Goal: Communication & Community: Answer question/provide support

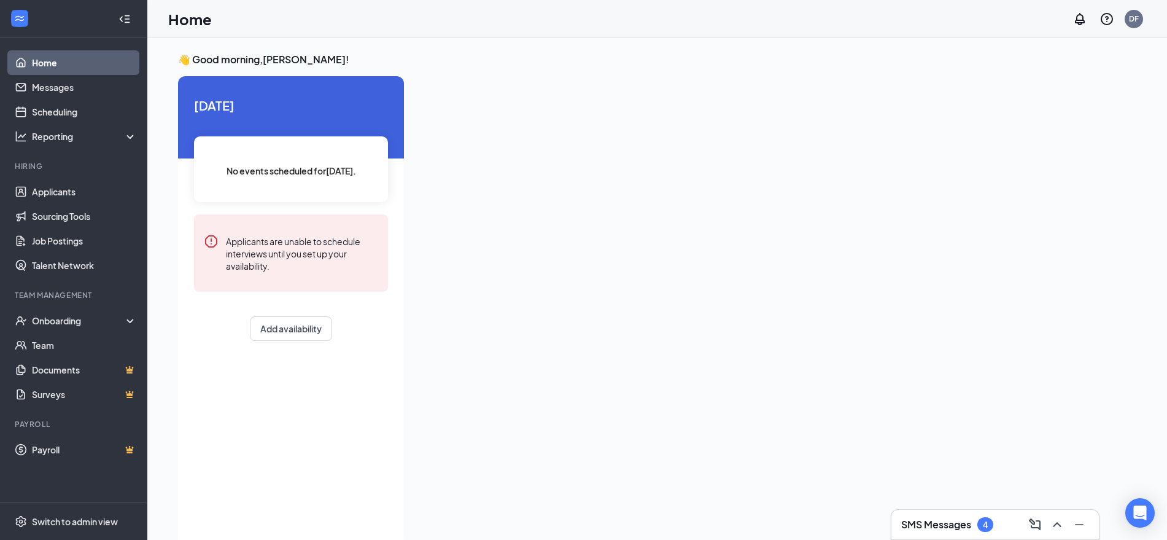
click at [53, 64] on link "Home" at bounding box center [84, 62] width 105 height 25
click at [66, 190] on link "Applicants" at bounding box center [84, 191] width 105 height 25
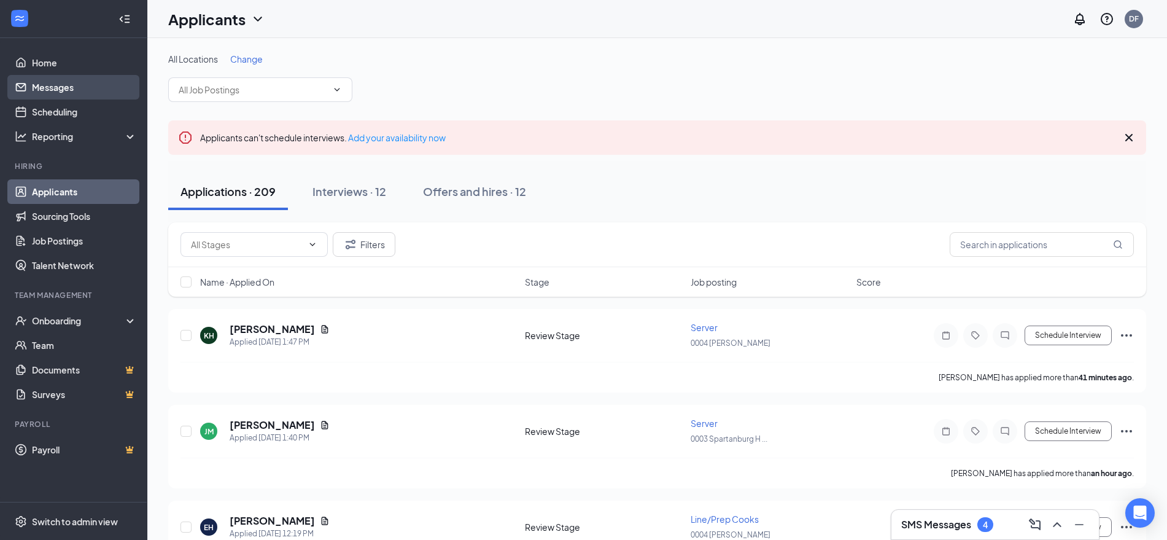
click at [68, 91] on link "Messages" at bounding box center [84, 87] width 105 height 25
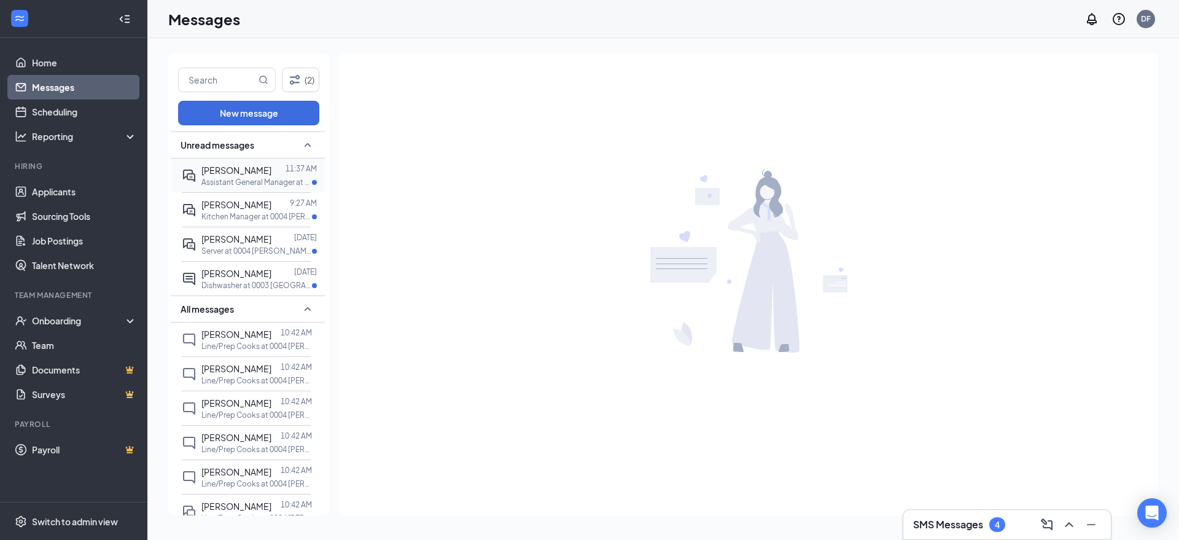
click at [241, 180] on p "Assistant General Manager at 0004 [PERSON_NAME]" at bounding box center [256, 182] width 111 height 10
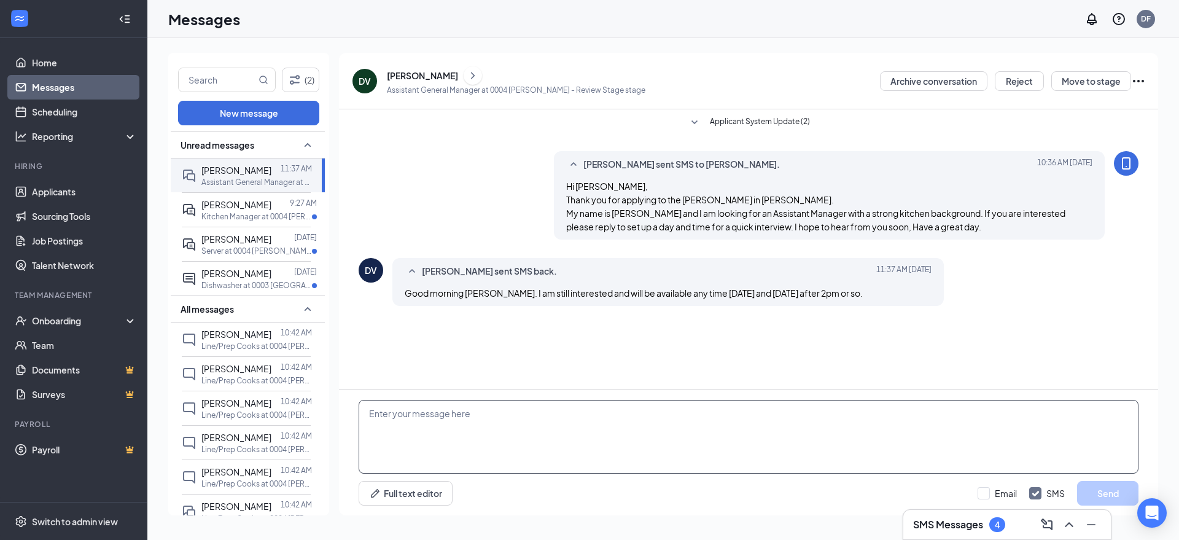
click at [389, 412] on textarea at bounding box center [749, 437] width 780 height 74
click at [369, 417] on textarea "[DATE] would be best. Can you do 2pm?" at bounding box center [749, 437] width 780 height 74
type textarea "Hi [PERSON_NAME], [DATE] would be best. Can you do 2pm?"
click at [1118, 487] on button "Send" at bounding box center [1107, 493] width 61 height 25
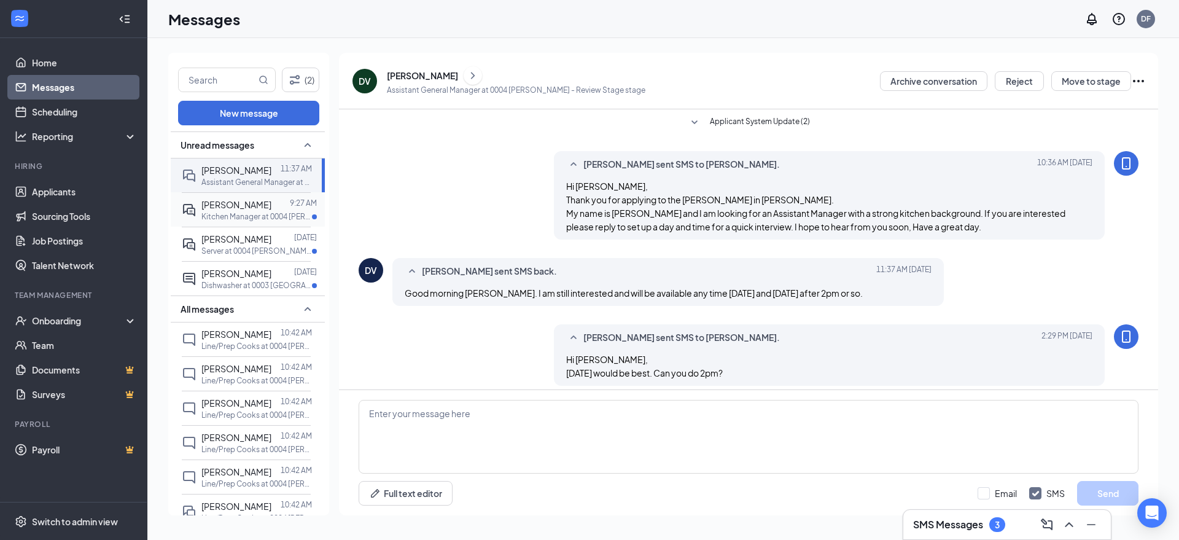
scroll to position [9, 0]
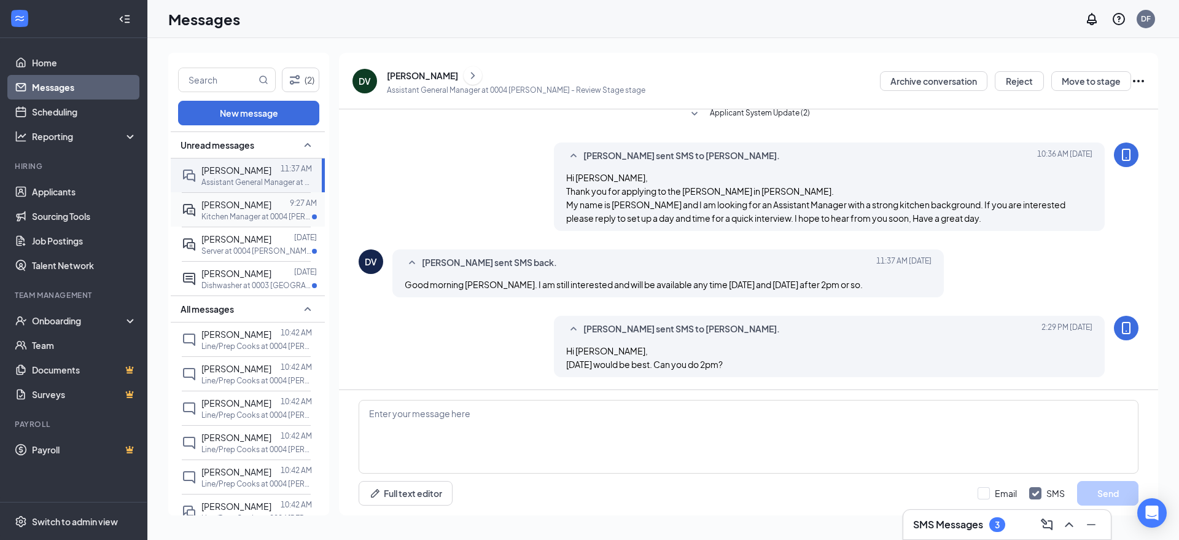
click at [244, 209] on span "[PERSON_NAME]" at bounding box center [236, 204] width 70 height 11
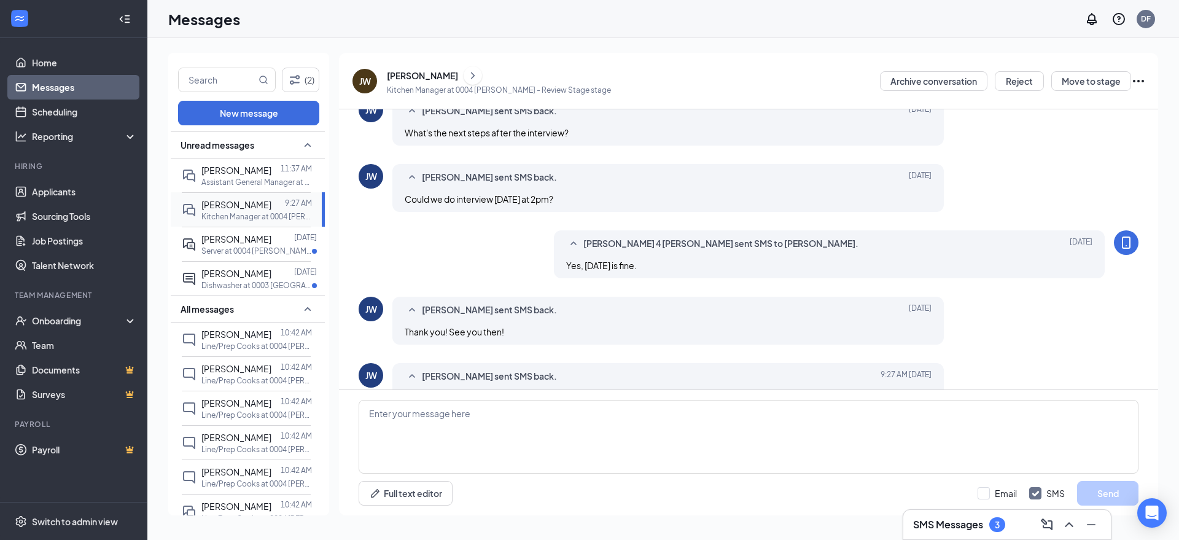
scroll to position [419, 0]
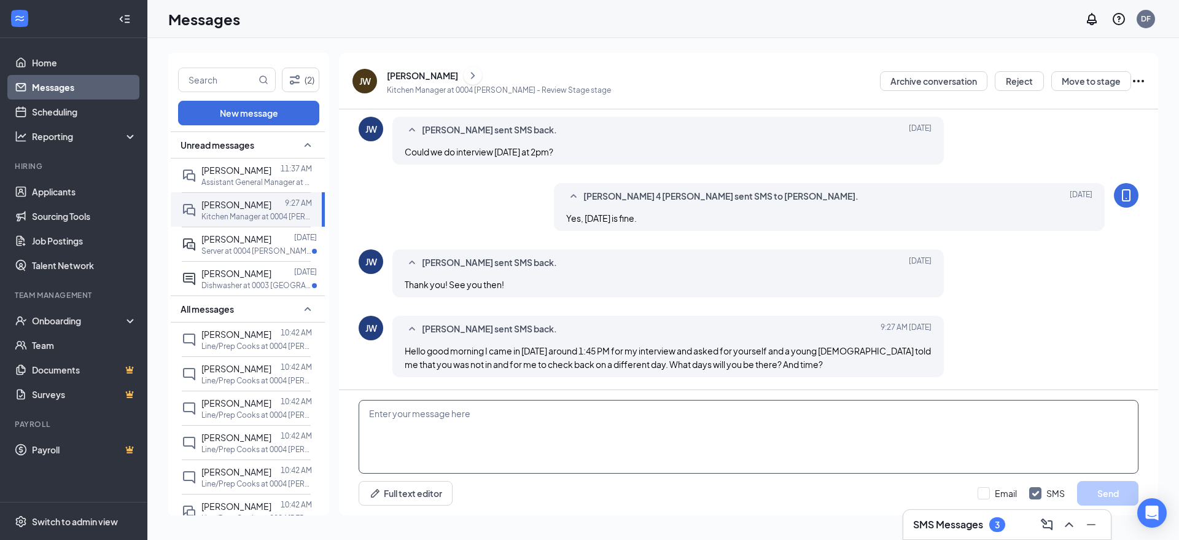
click at [389, 411] on textarea at bounding box center [749, 437] width 780 height 74
click at [393, 412] on textarea "I apollogize for that. Can you come in [DATE] or [DATE]?" at bounding box center [749, 437] width 780 height 74
click at [423, 443] on textarea "I foapollogizer that. Can you come in [DATE] or [DATE]?" at bounding box center [749, 437] width 780 height 74
click at [405, 418] on textarea "I foapollogizer that. Can you come in [DATE] or [DATE]?" at bounding box center [749, 437] width 780 height 74
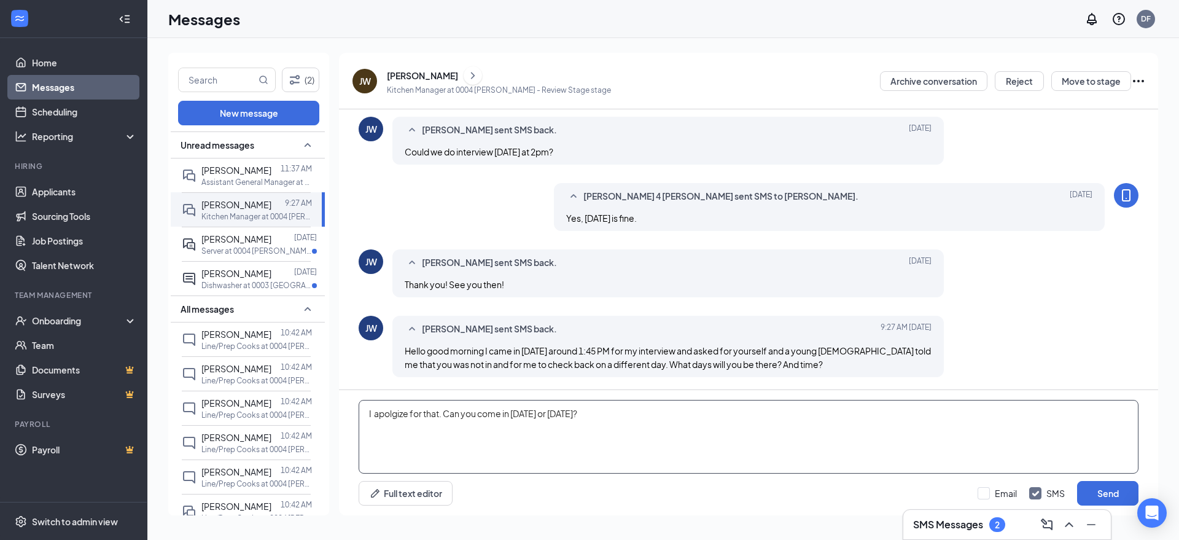
click at [389, 415] on textarea "I apolgize for that. Can you come in [DATE] or [DATE]?" at bounding box center [749, 437] width 780 height 74
type textarea "I apologize for that. Can you come in [DATE] or [DATE]?"
click at [1111, 494] on button "Send" at bounding box center [1107, 493] width 61 height 25
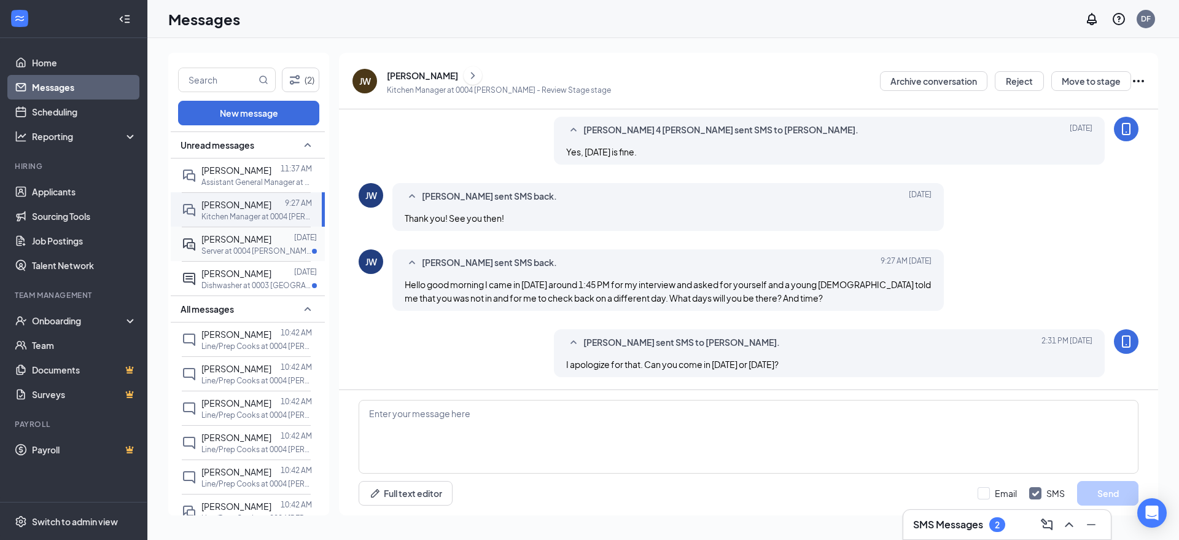
click at [230, 254] on p "Server at 0004 [PERSON_NAME]" at bounding box center [256, 251] width 111 height 10
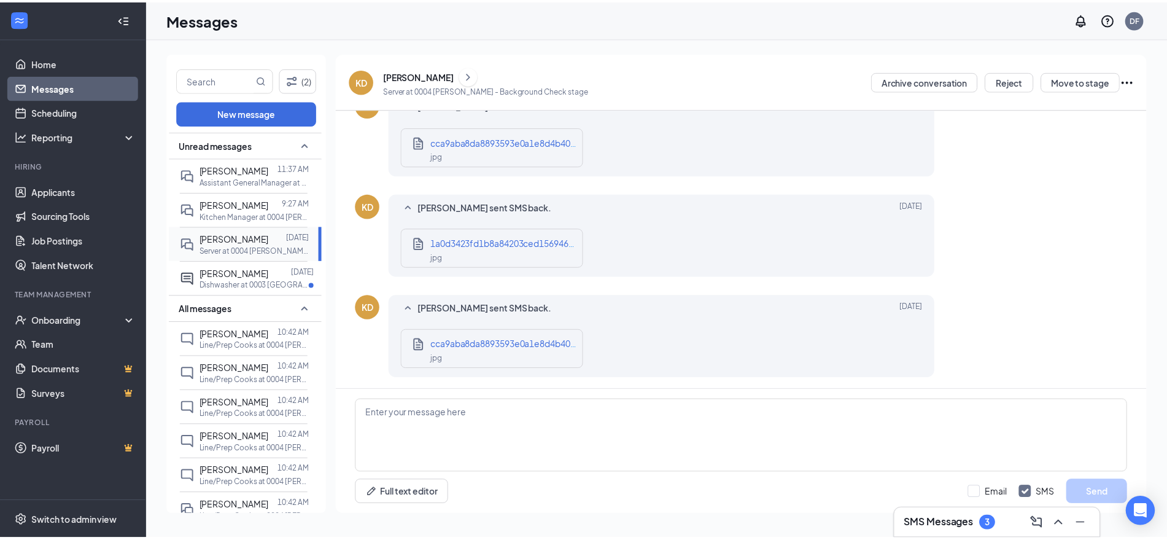
scroll to position [574, 0]
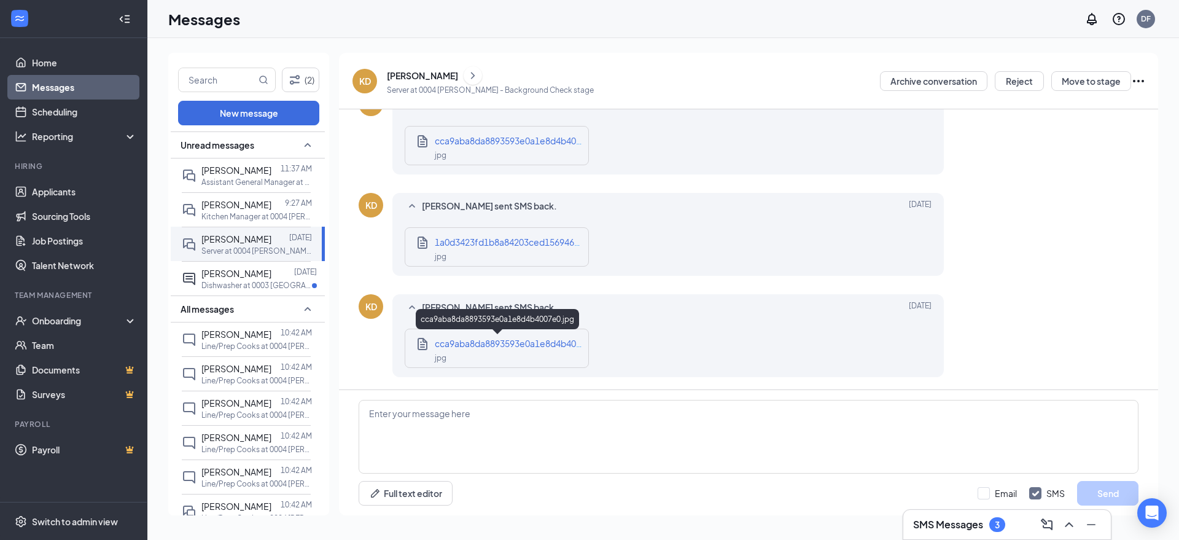
click at [511, 344] on span "cca9aba8da8893593e0a1e8d4b4007e0.jpg" at bounding box center [523, 343] width 177 height 11
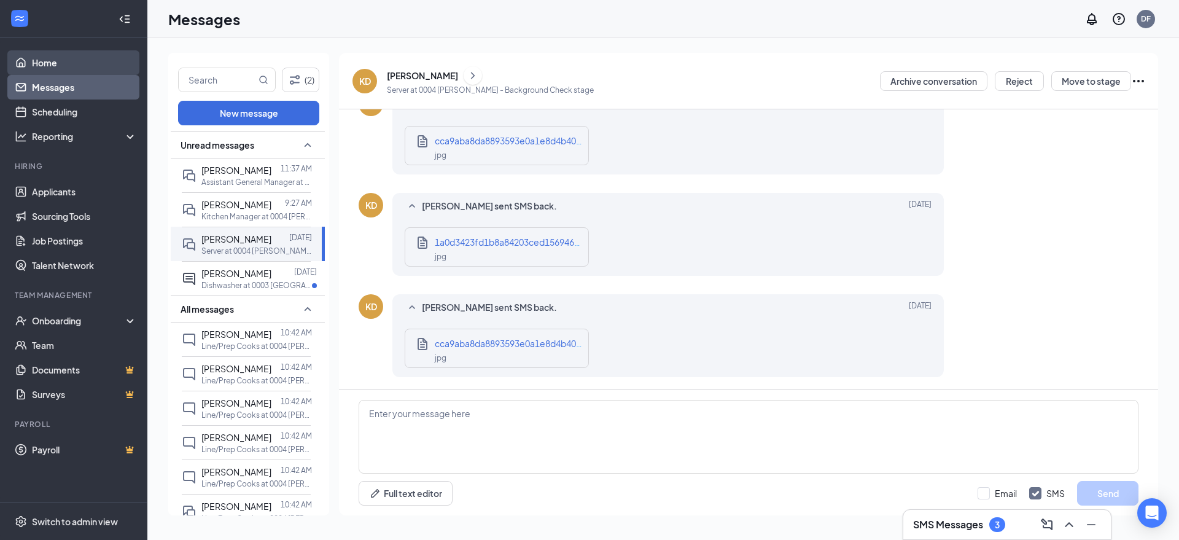
click at [58, 67] on link "Home" at bounding box center [84, 62] width 105 height 25
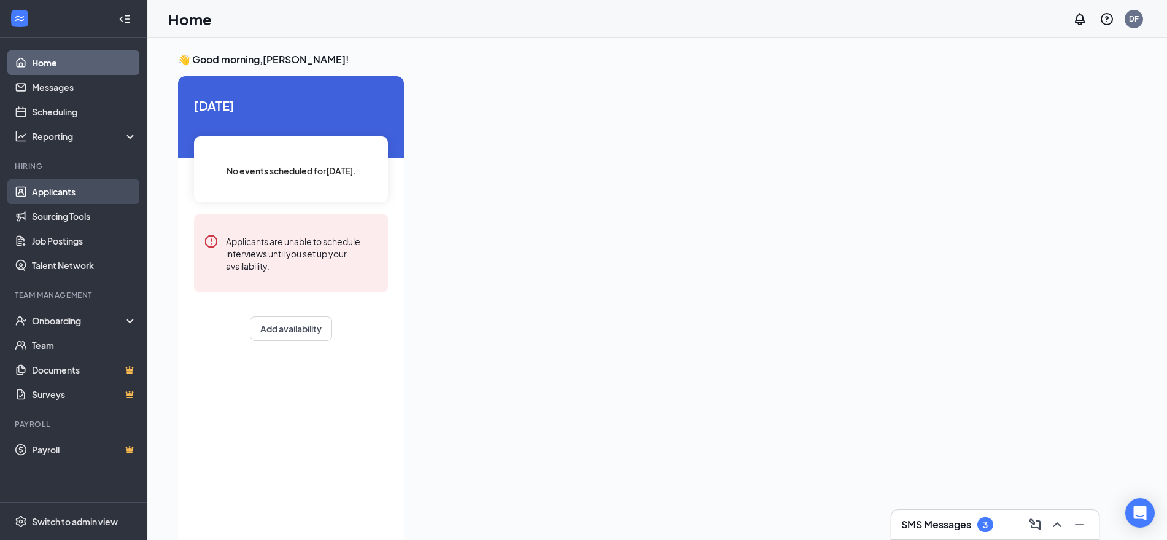
click at [70, 189] on link "Applicants" at bounding box center [84, 191] width 105 height 25
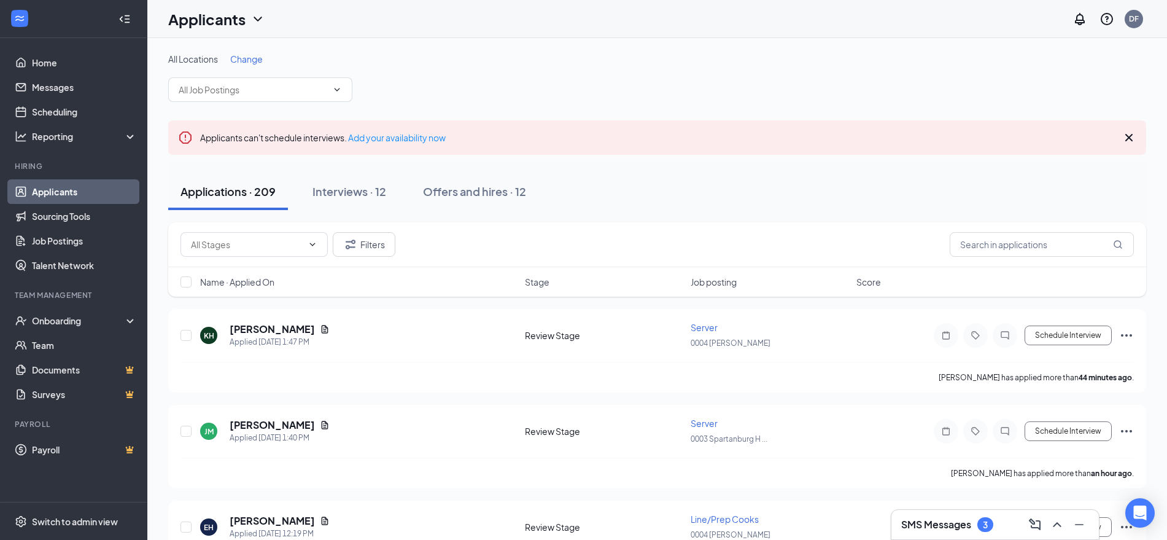
click at [253, 56] on span "Change" at bounding box center [246, 58] width 33 height 11
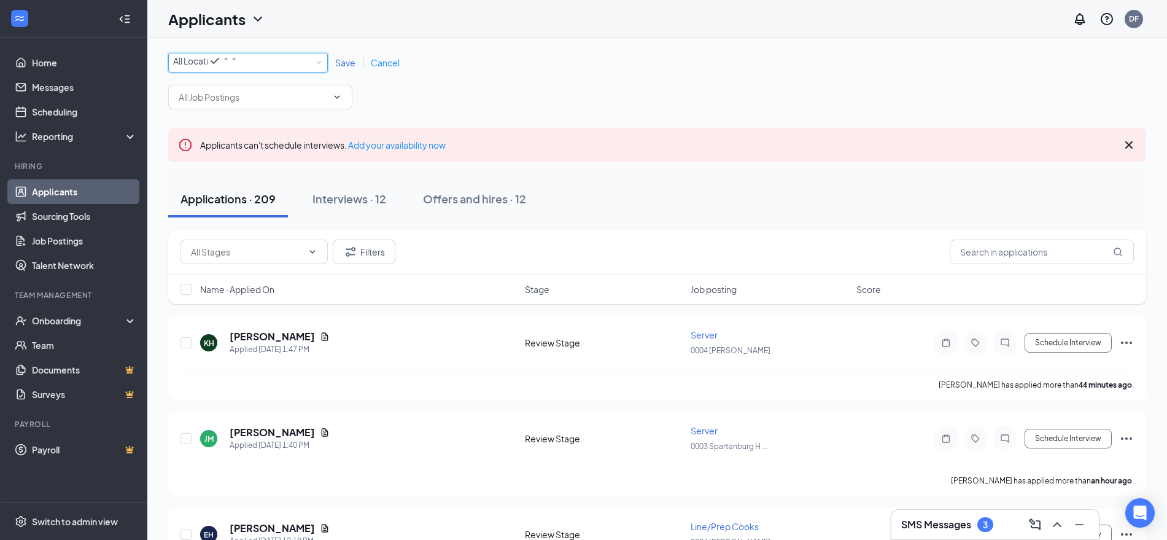
click at [238, 63] on div "All Locations" at bounding box center [205, 60] width 64 height 15
click at [227, 167] on span "0004 [PERSON_NAME]" at bounding box center [218, 161] width 91 height 11
click at [347, 67] on span "Save" at bounding box center [345, 62] width 20 height 11
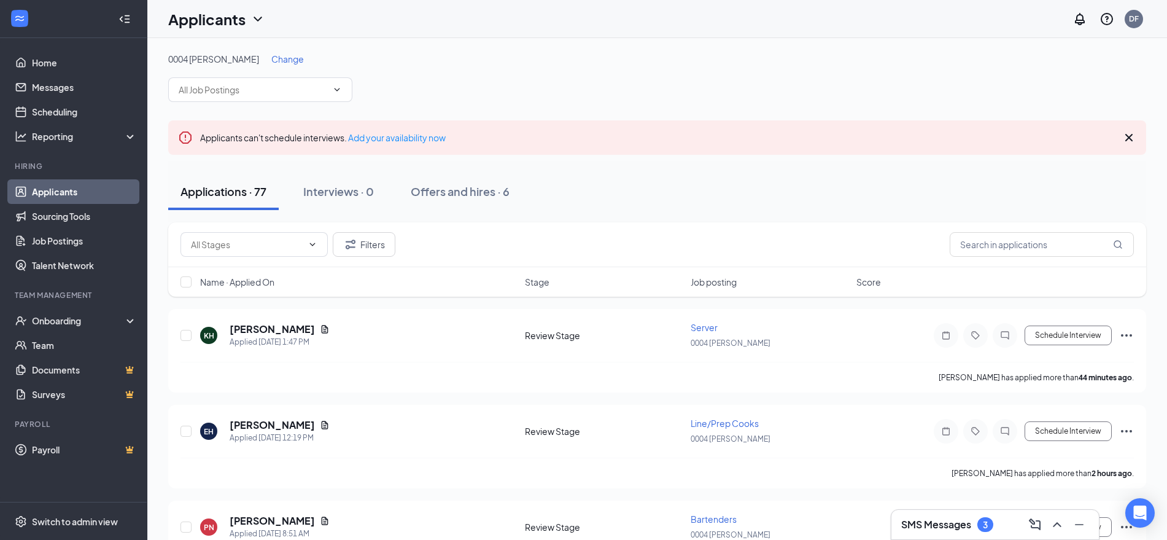
click at [1127, 136] on icon "Cross" at bounding box center [1129, 137] width 7 height 7
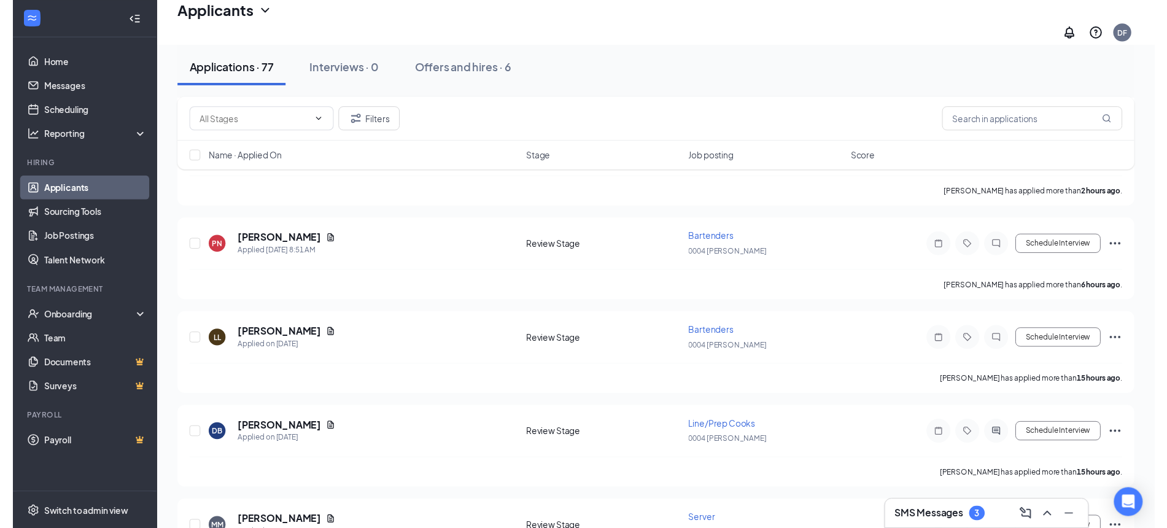
scroll to position [228, 0]
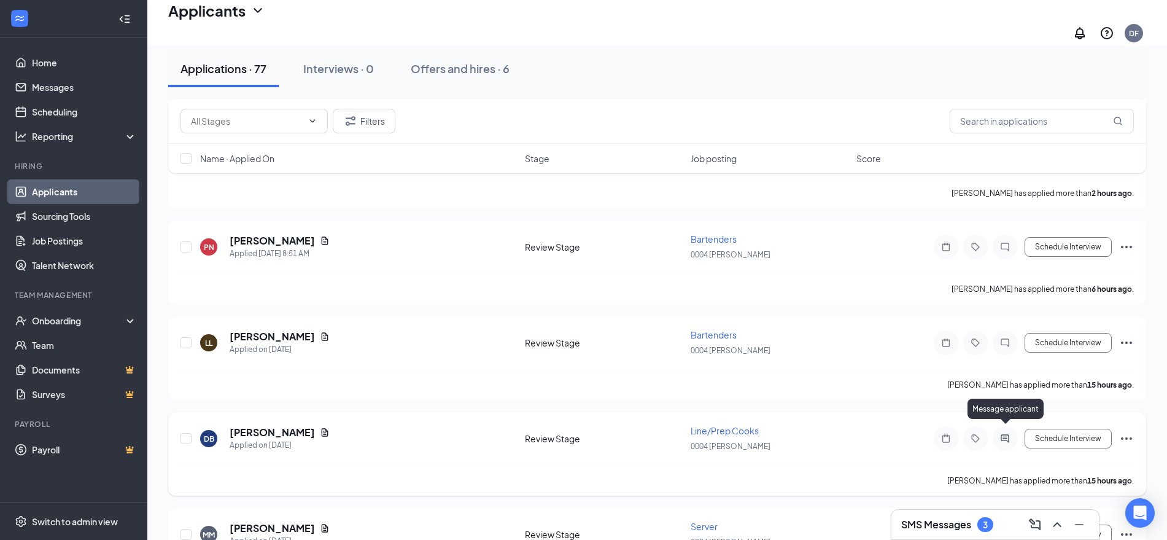
click at [1006, 434] on icon "ActiveChat" at bounding box center [1005, 438] width 8 height 8
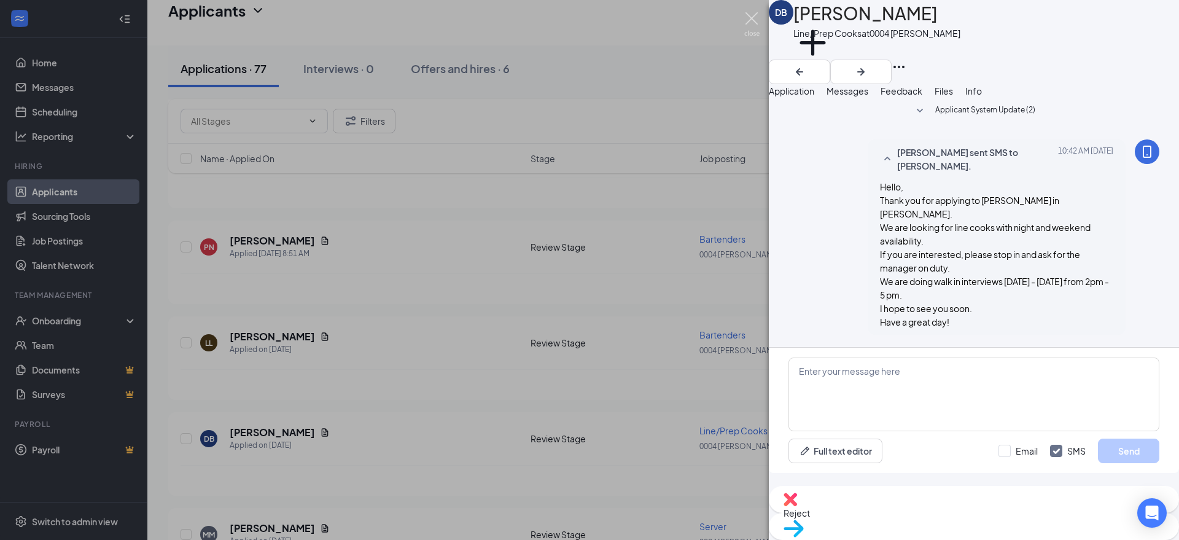
click at [745, 16] on img at bounding box center [751, 24] width 15 height 24
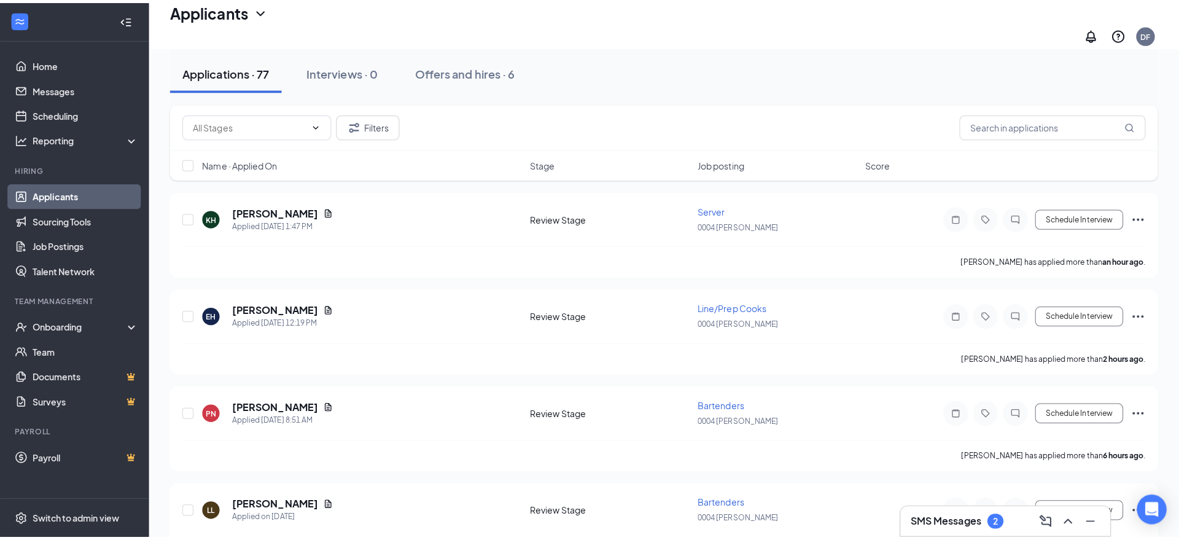
scroll to position [34, 0]
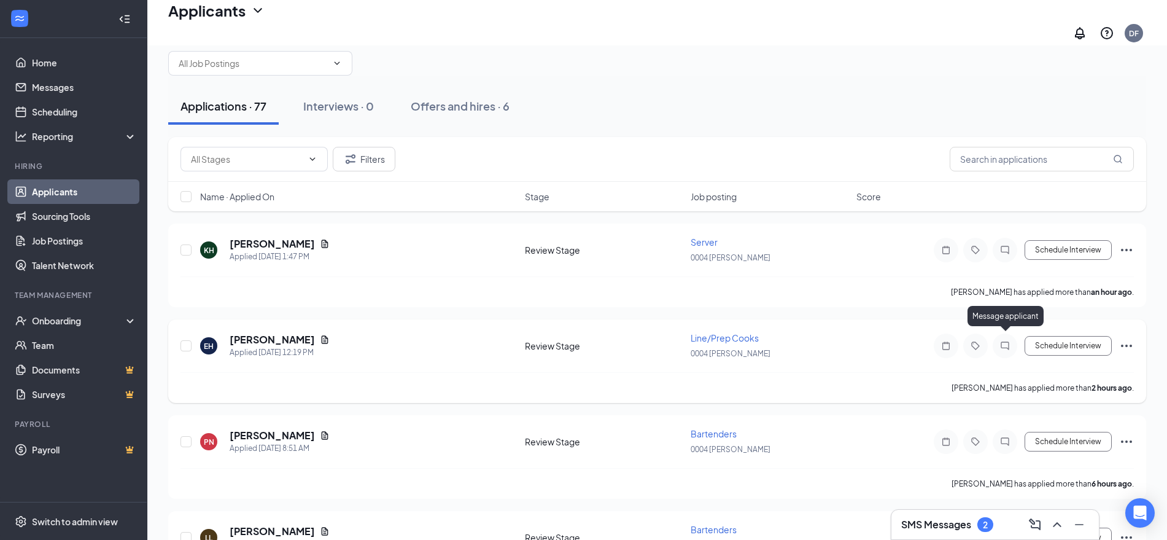
click at [1007, 341] on icon "ChatInactive" at bounding box center [1005, 345] width 8 height 8
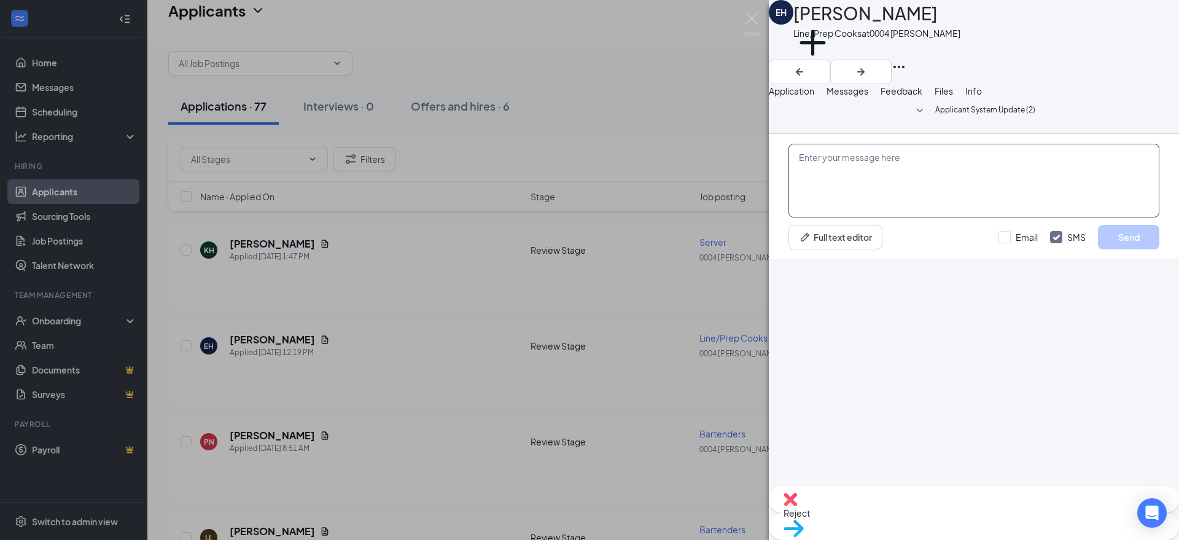
click at [895, 217] on textarea at bounding box center [973, 181] width 371 height 74
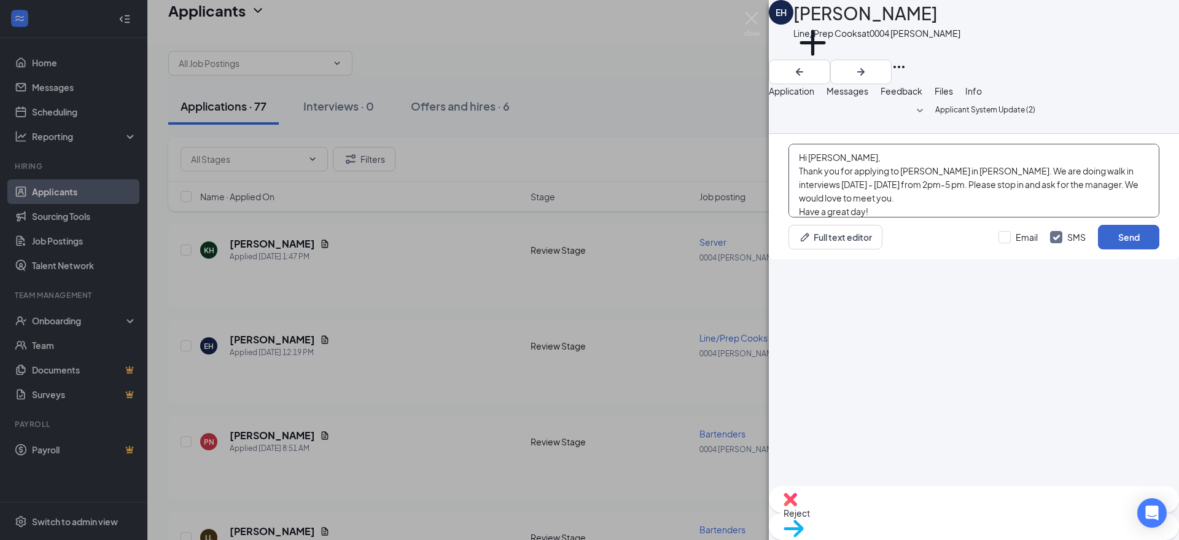
type textarea "Hi [PERSON_NAME], Thank you for applying to [PERSON_NAME] in [PERSON_NAME]. We …"
click at [1126, 249] on button "Send" at bounding box center [1128, 237] width 61 height 25
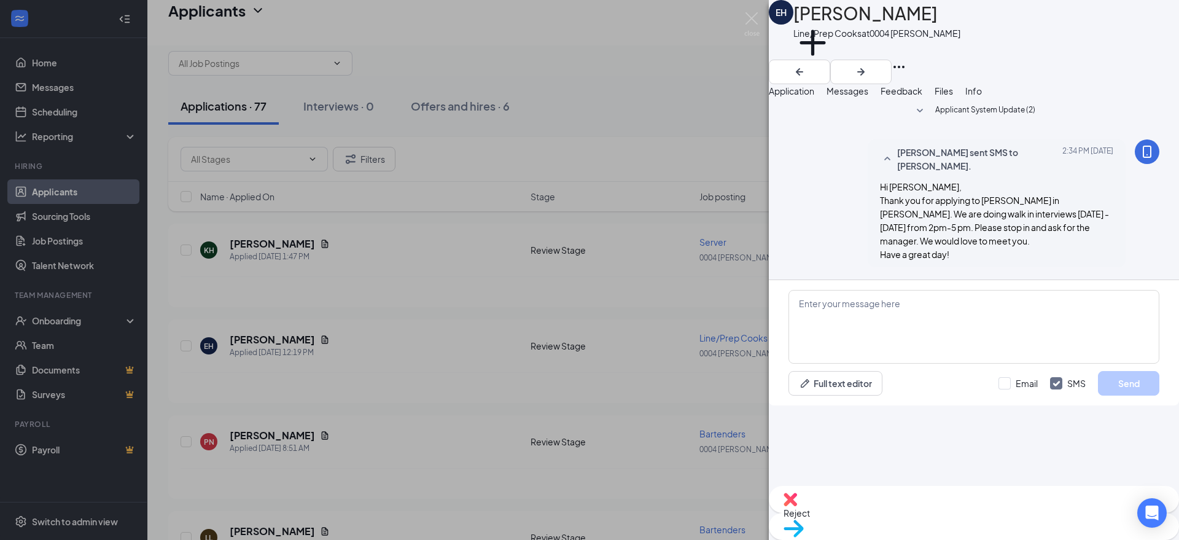
click at [392, 338] on div "EH [PERSON_NAME] Line/Prep Cooks at 0004 [PERSON_NAME] Add a tag Application Me…" at bounding box center [589, 270] width 1179 height 540
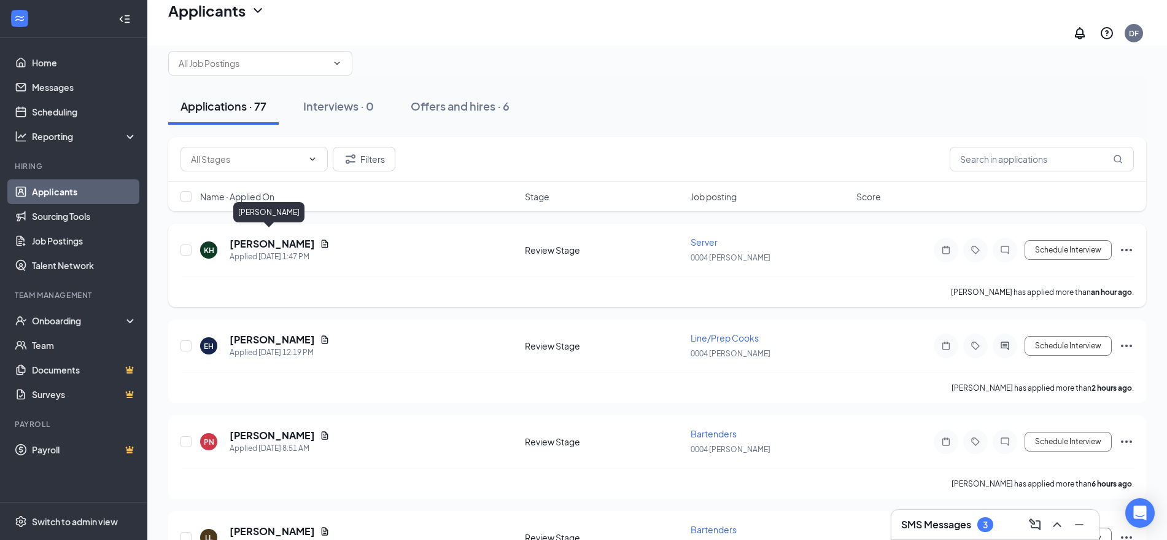
click at [265, 240] on h5 "[PERSON_NAME]" at bounding box center [272, 244] width 85 height 14
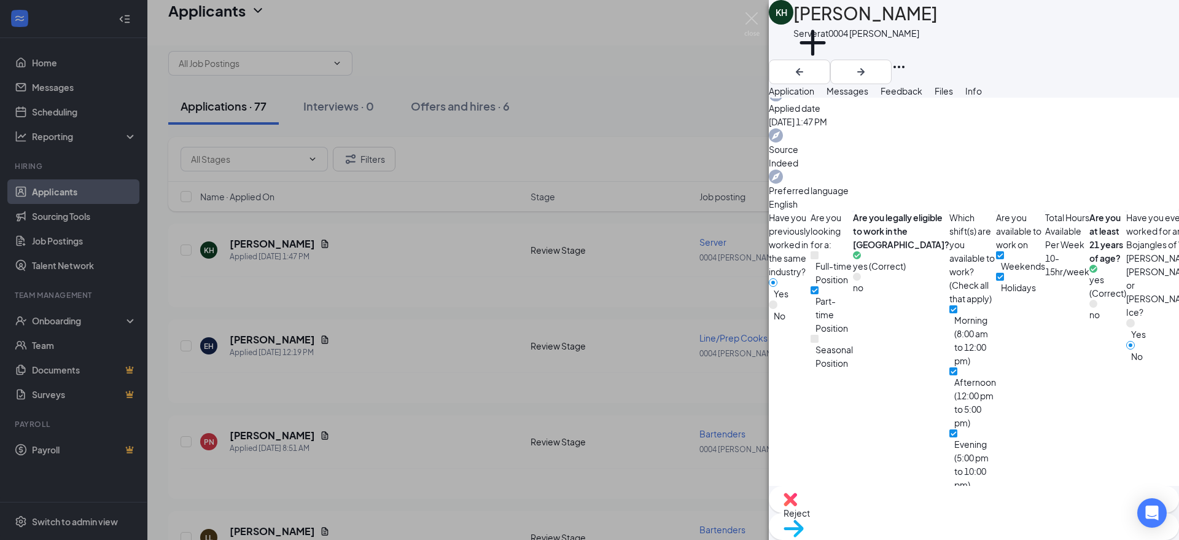
scroll to position [518, 0]
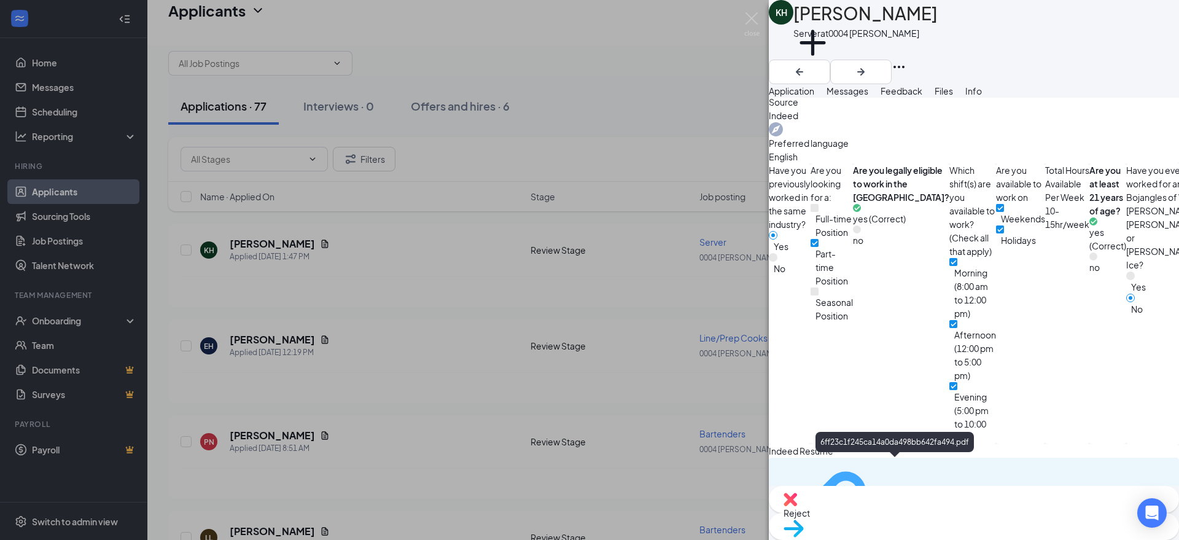
click at [899, 511] on div "6ff23c1f245ca14a0da498bb642fa494.pdf" at bounding box center [929, 516] width 92 height 10
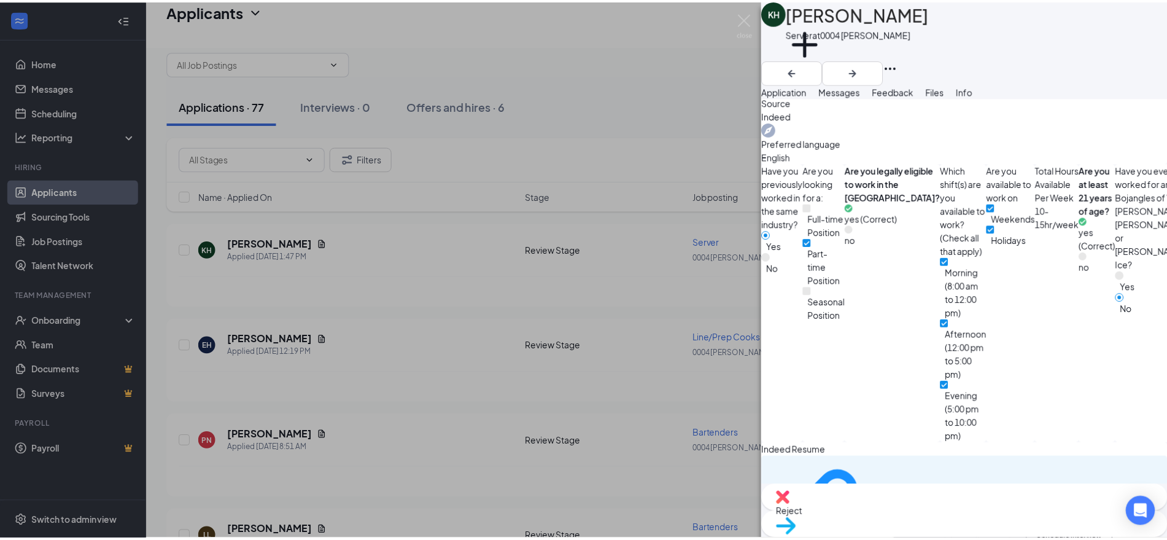
scroll to position [514, 0]
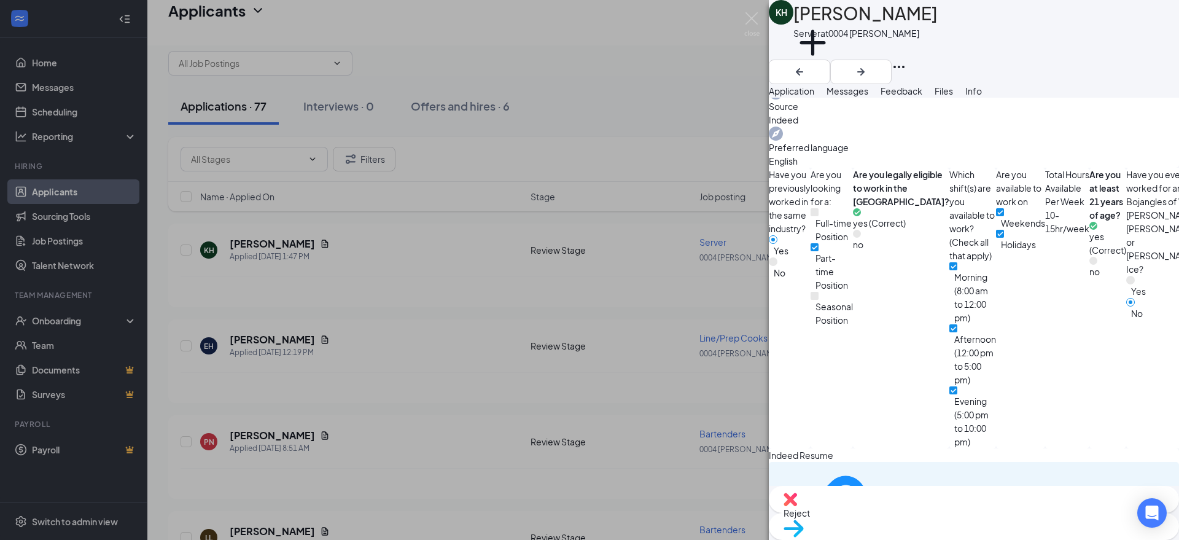
click at [729, 71] on div "KH [PERSON_NAME] Server at 0004 [PERSON_NAME] Add a tag Application Messages Fe…" at bounding box center [589, 270] width 1179 height 540
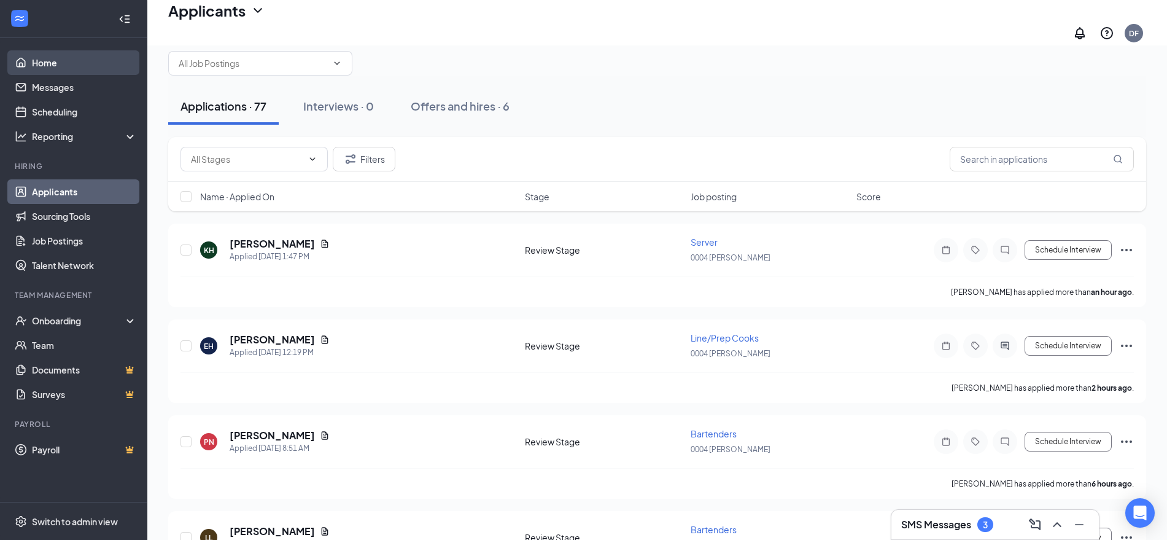
click at [41, 60] on link "Home" at bounding box center [84, 62] width 105 height 25
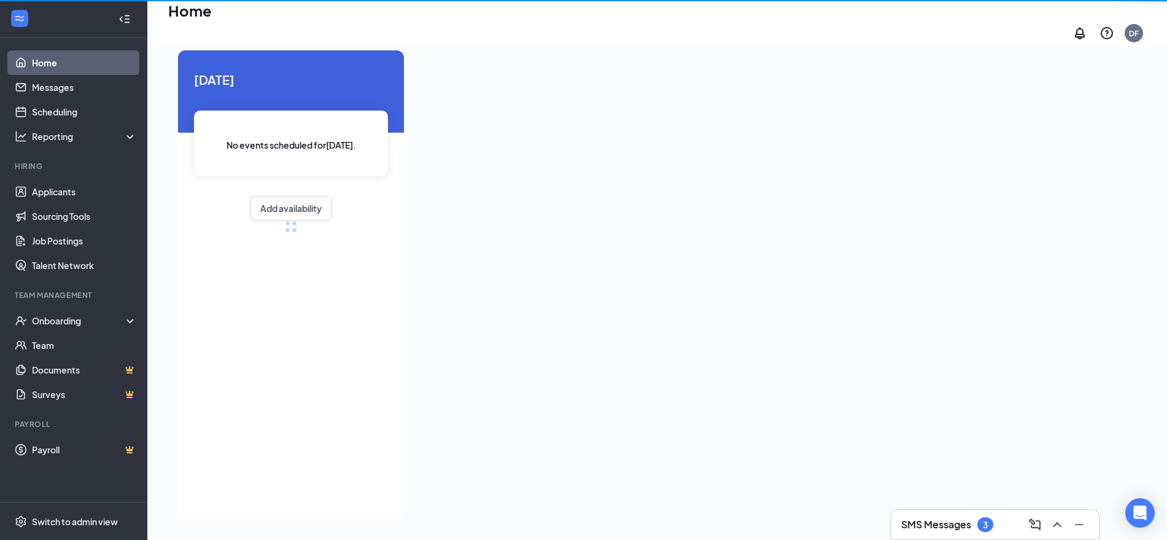
scroll to position [26, 0]
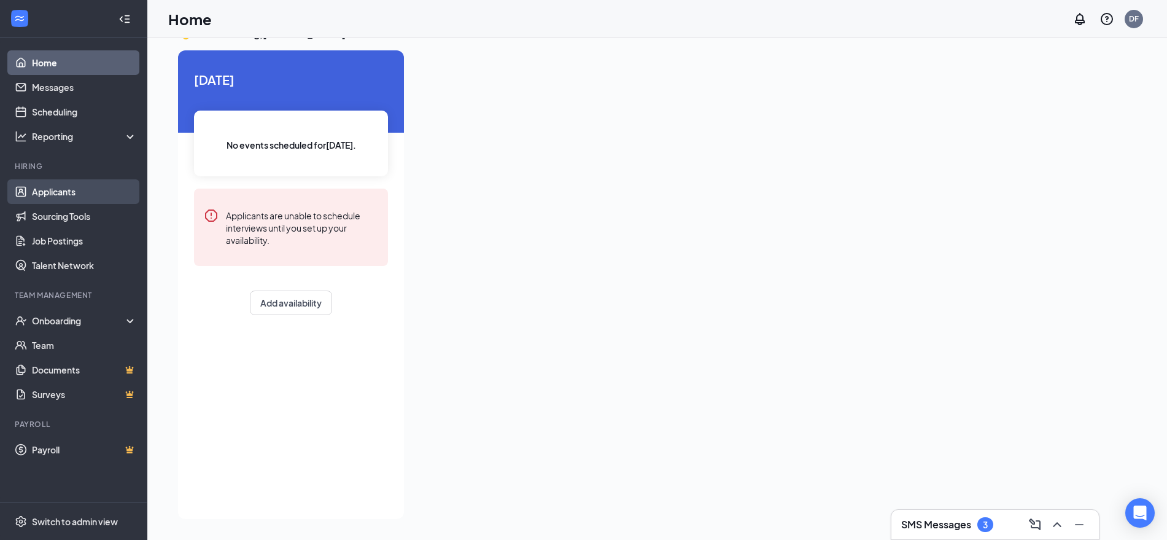
click at [91, 182] on link "Applicants" at bounding box center [84, 191] width 105 height 25
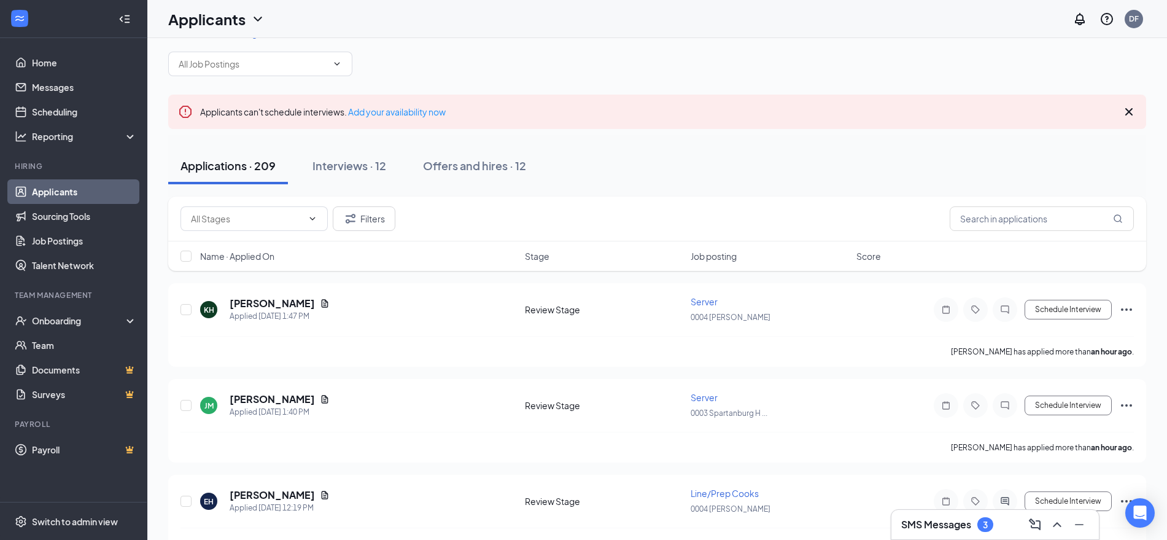
click at [1127, 111] on icon "Cross" at bounding box center [1129, 111] width 15 height 15
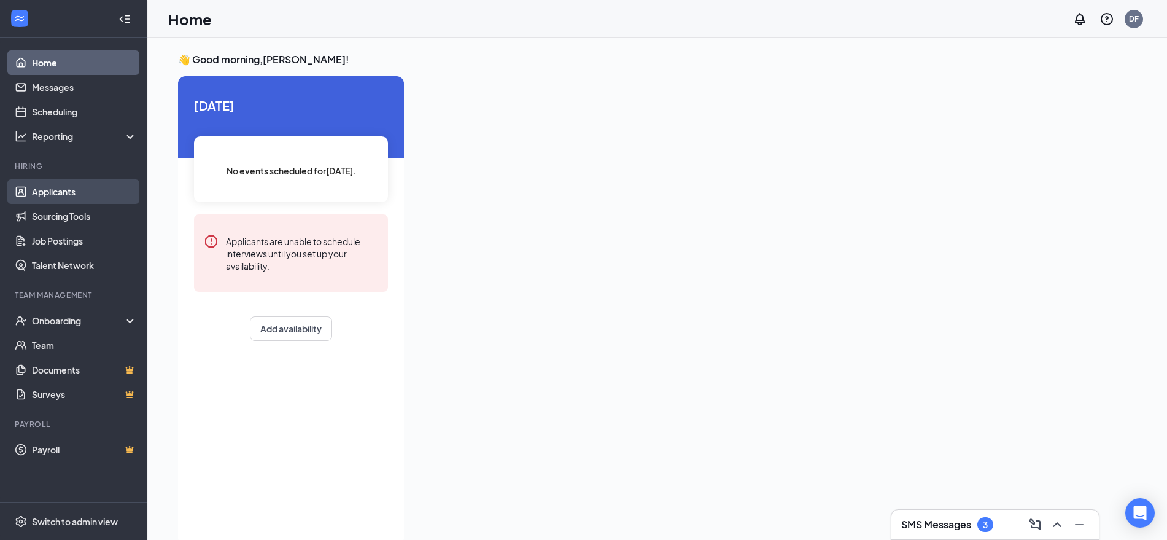
click at [72, 187] on link "Applicants" at bounding box center [84, 191] width 105 height 25
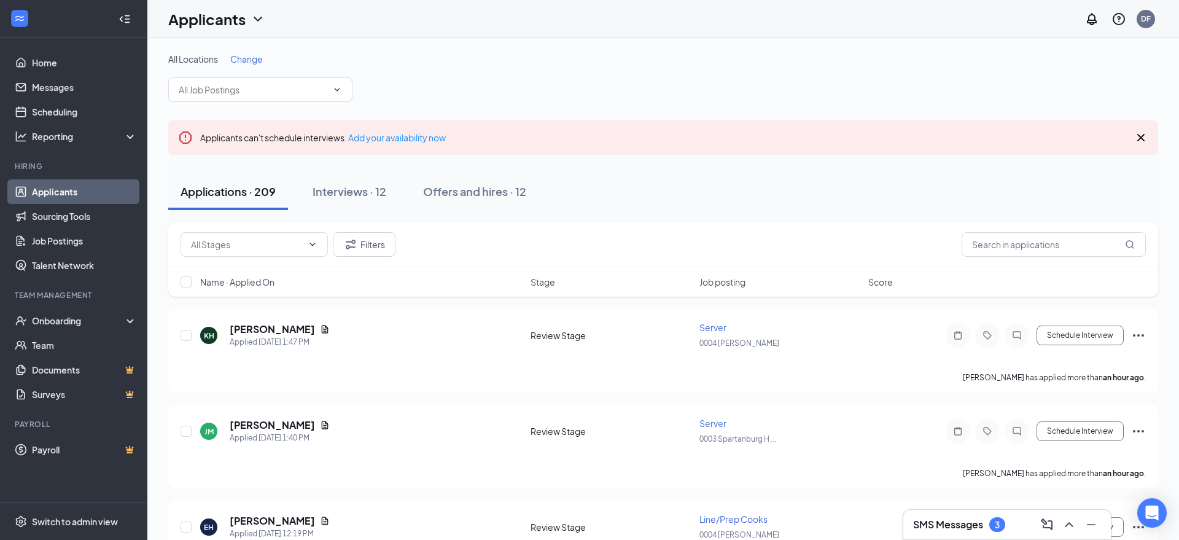
click at [257, 20] on icon "ChevronDown" at bounding box center [258, 19] width 15 height 15
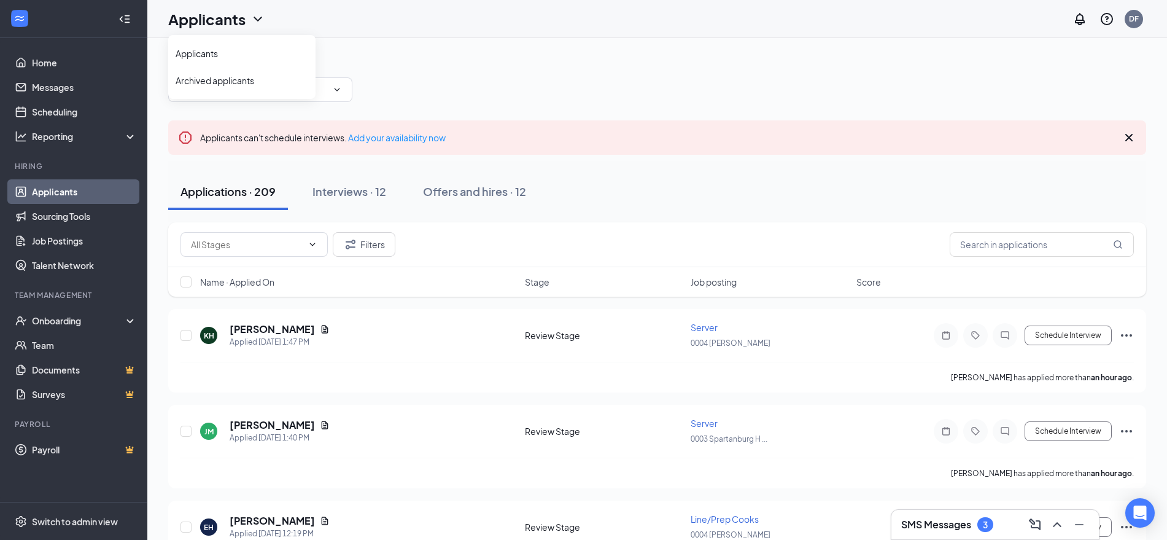
click at [434, 73] on div "All Locations Change" at bounding box center [657, 77] width 978 height 49
click at [250, 57] on span "Change" at bounding box center [246, 58] width 33 height 11
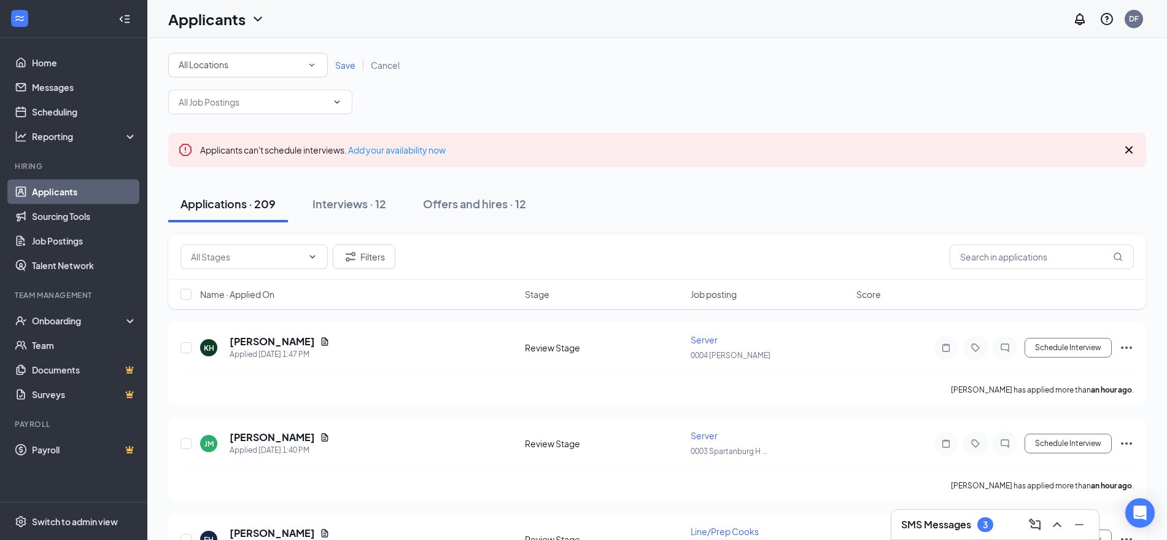
click at [290, 61] on div "All Locations" at bounding box center [248, 65] width 139 height 15
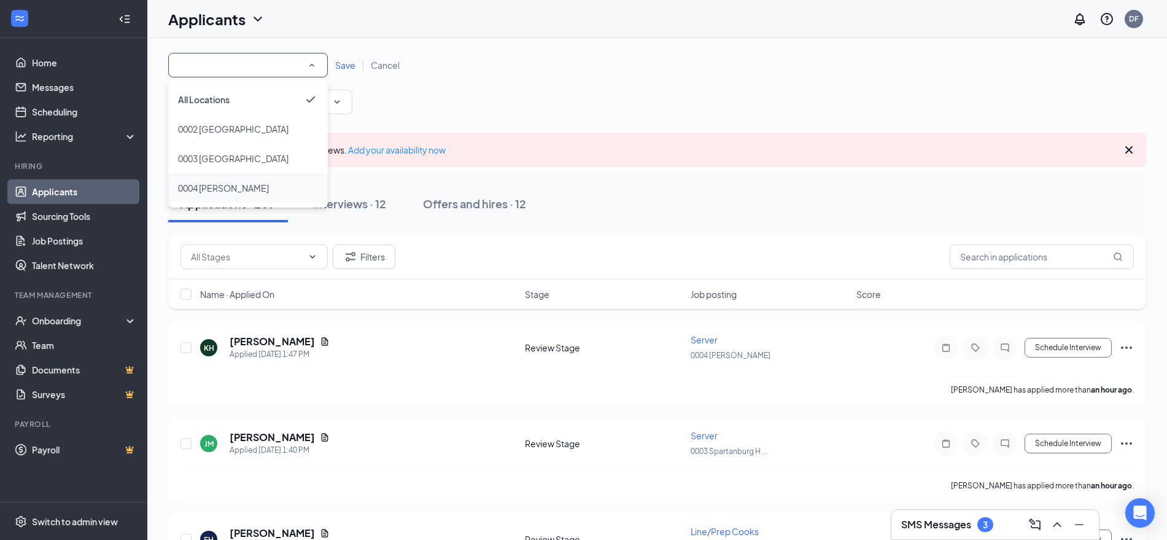
click at [238, 182] on span "0004 [PERSON_NAME]" at bounding box center [223, 187] width 91 height 11
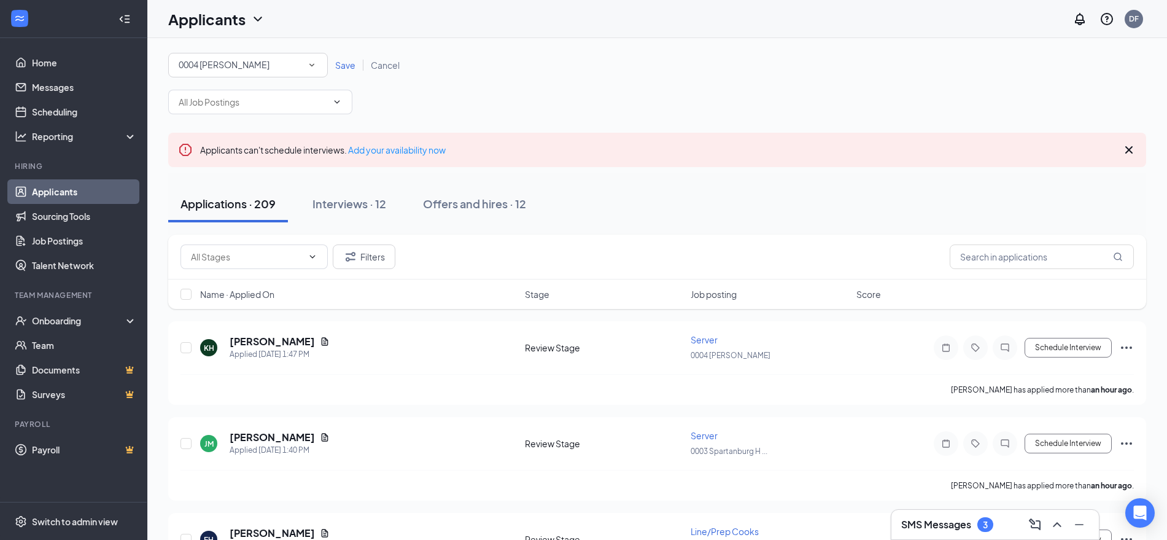
click at [298, 66] on div "0004 [PERSON_NAME]" at bounding box center [248, 65] width 139 height 15
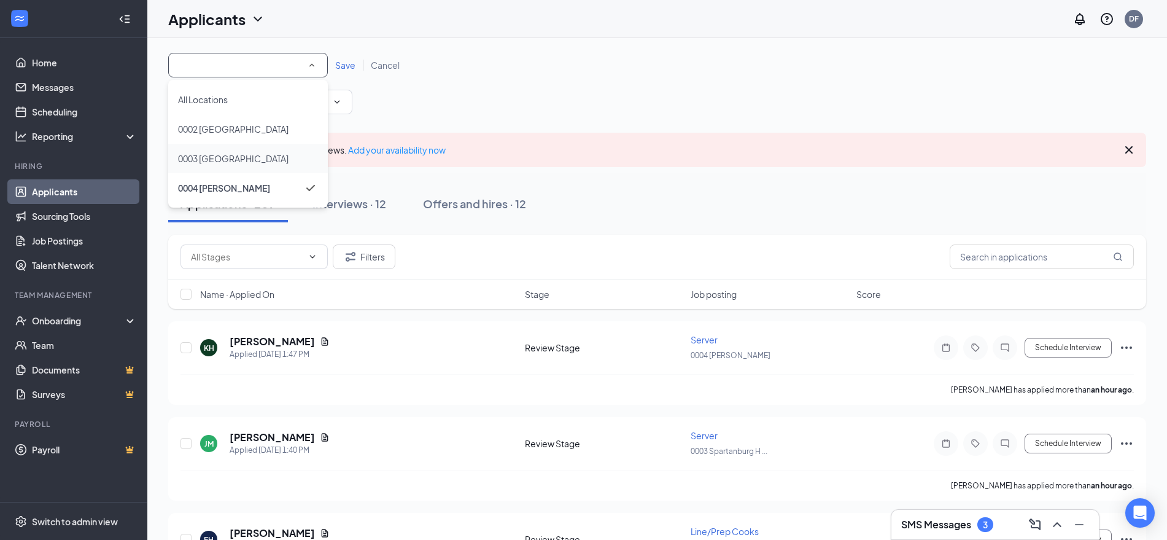
click at [244, 156] on span "0003 [GEOGRAPHIC_DATA]" at bounding box center [233, 158] width 111 height 11
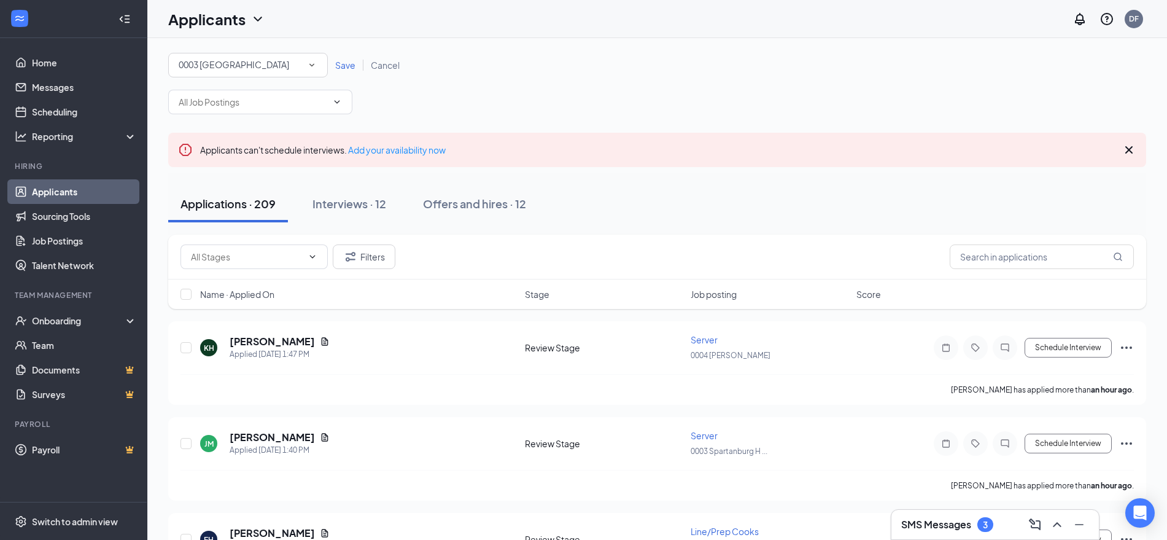
click at [351, 60] on span "Save" at bounding box center [345, 65] width 20 height 11
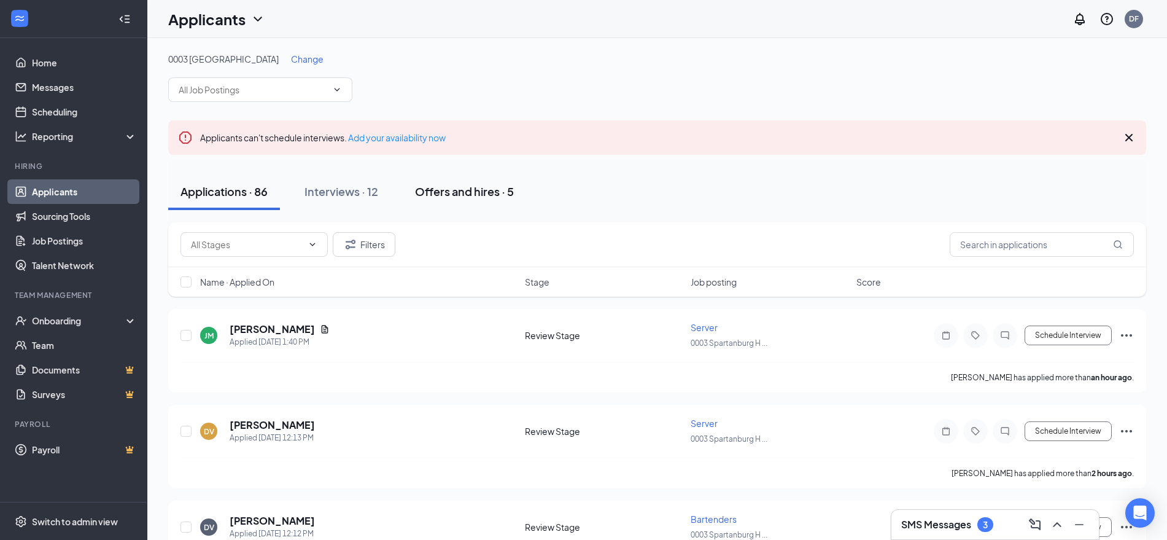
click at [497, 185] on div "Offers and hires · 5" at bounding box center [464, 191] width 99 height 15
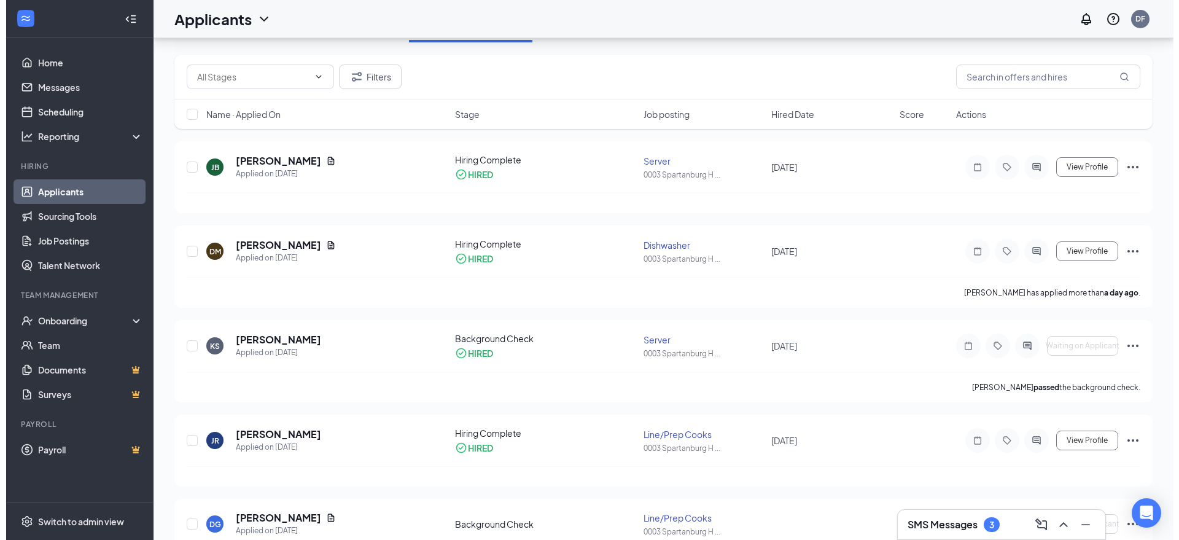
scroll to position [71, 0]
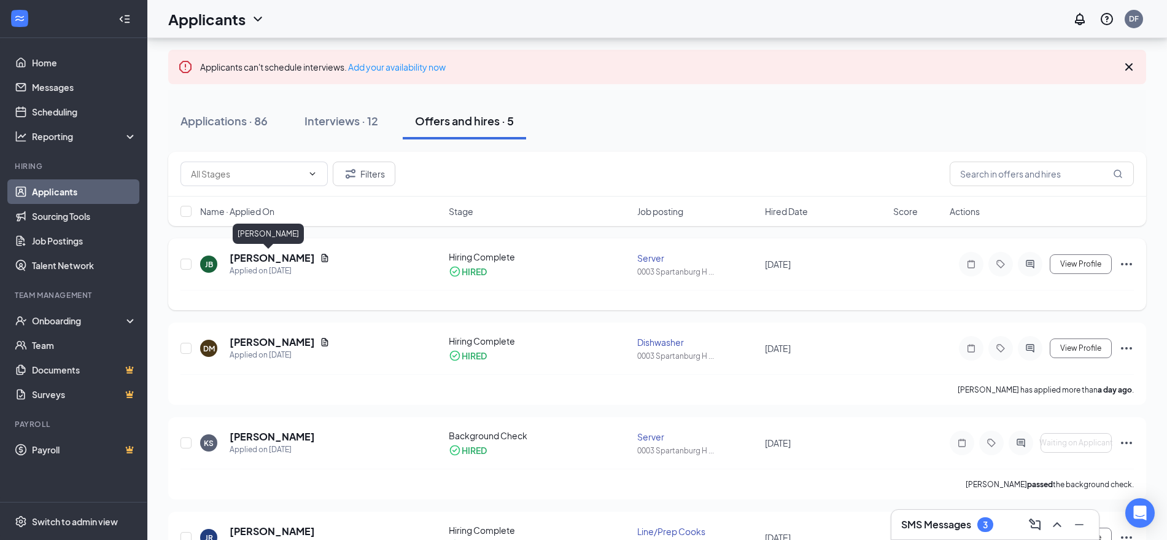
click at [265, 262] on h5 "[PERSON_NAME]" at bounding box center [272, 258] width 85 height 14
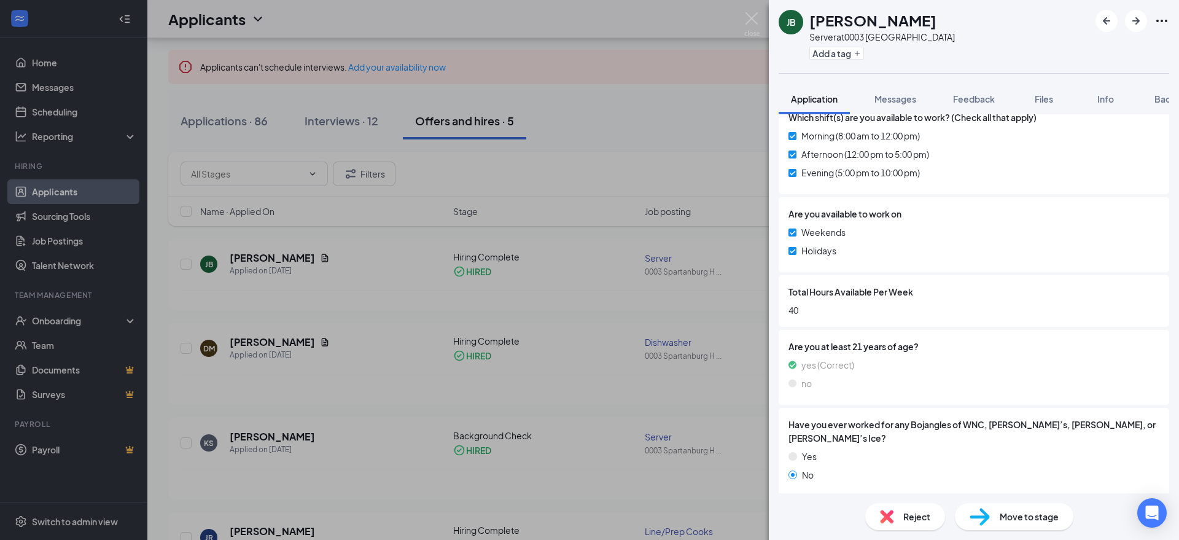
scroll to position [518, 0]
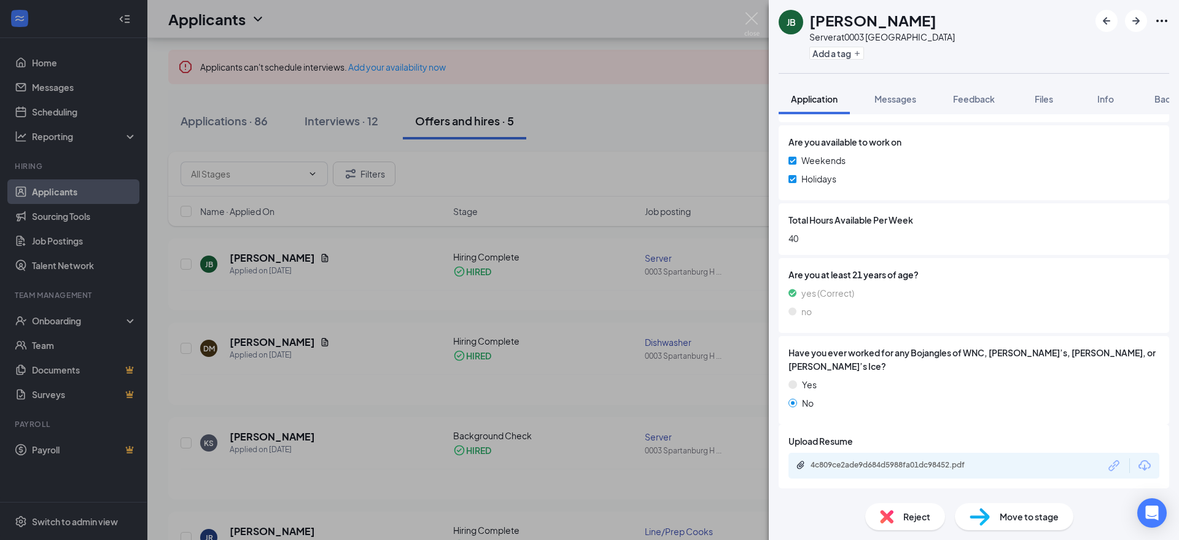
click at [922, 472] on div "4c809ce2ade9d684d5988fa01dc98452.pdf" at bounding box center [973, 466] width 371 height 26
click at [910, 453] on div "4c809ce2ade9d684d5988fa01dc98452.pdf" at bounding box center [893, 444] width 163 height 25
click at [904, 465] on div "4c809ce2ade9d684d5988fa01dc98452.pdf" at bounding box center [897, 465] width 172 height 10
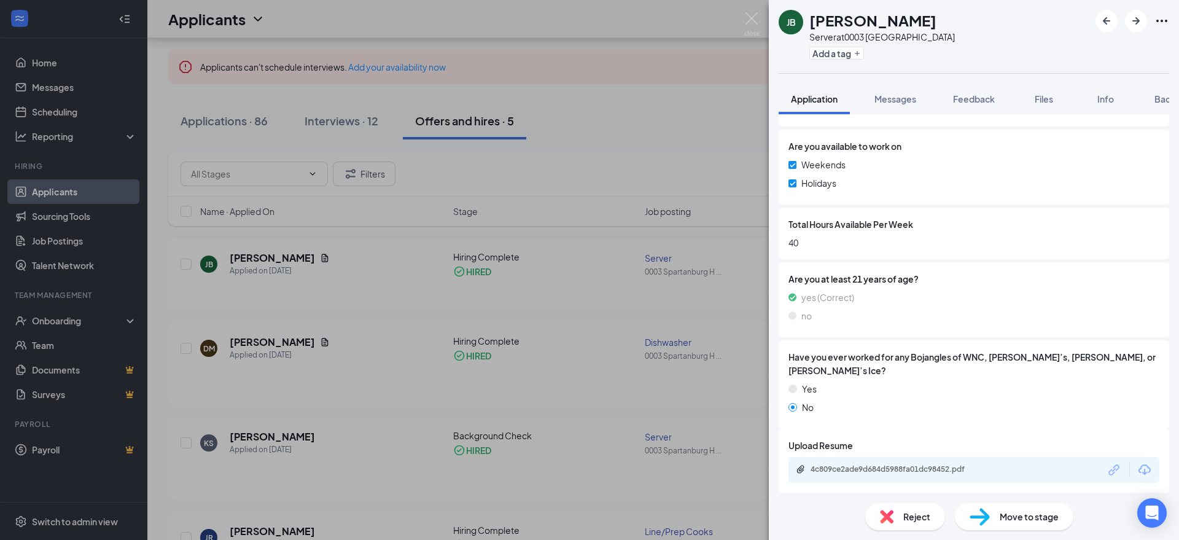
click at [270, 438] on div "JB Jessie Burns Server at 0003 Spartanburg Hub City Add a tag Application Messa…" at bounding box center [589, 270] width 1179 height 540
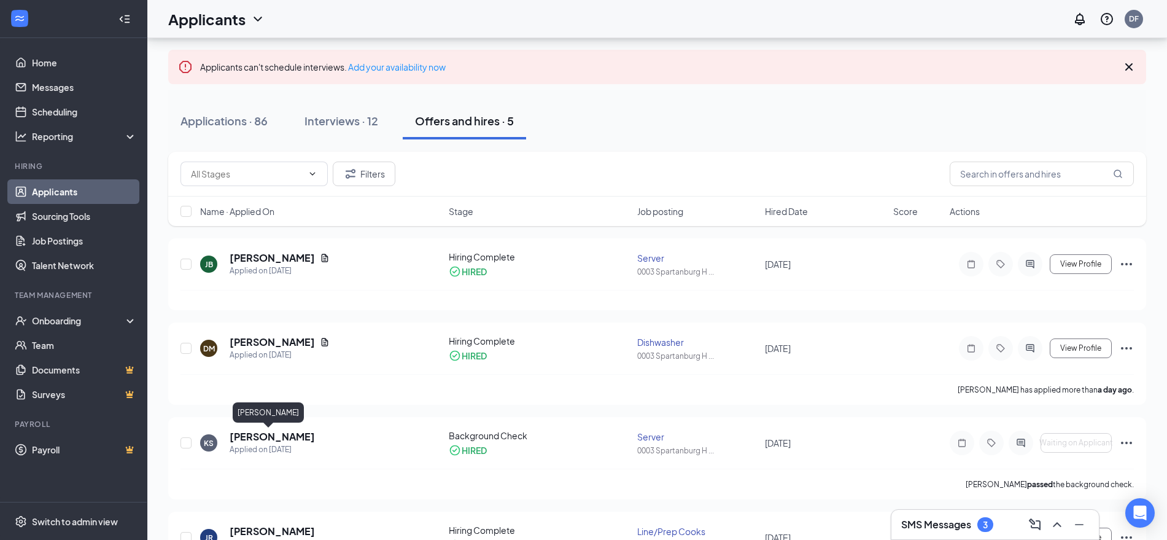
click at [270, 438] on h5 "[PERSON_NAME]" at bounding box center [272, 437] width 85 height 14
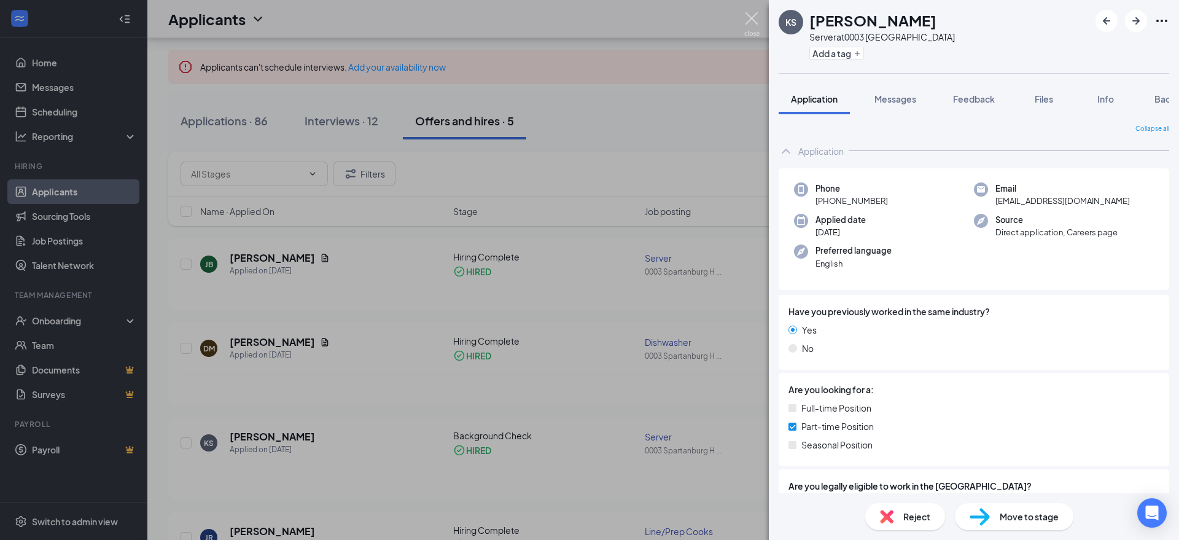
click at [747, 14] on img at bounding box center [751, 24] width 15 height 24
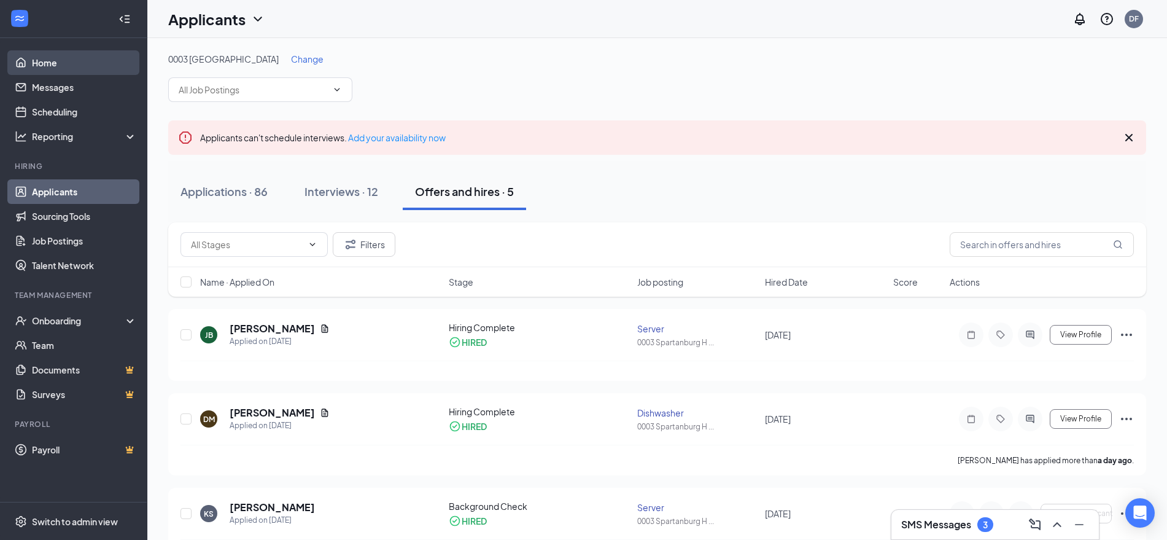
click at [46, 65] on link "Home" at bounding box center [84, 62] width 105 height 25
